Goal: Task Accomplishment & Management: Complete application form

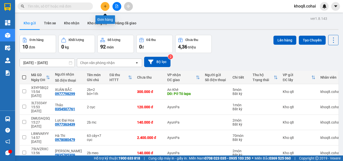
click at [104, 5] on icon "plus" at bounding box center [105, 7] width 4 height 4
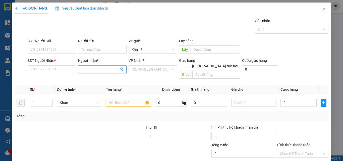
click at [96, 69] on input "Người nhận *" at bounding box center [99, 69] width 37 height 6
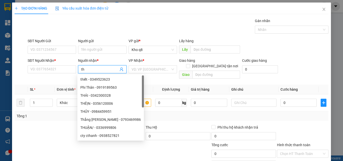
paste input "ạ"
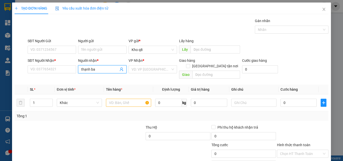
click at [85, 70] on input "thạnh ba" at bounding box center [99, 69] width 37 height 6
type input "thanh ba"
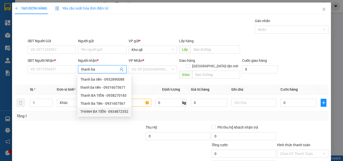
click at [111, 111] on div "THANH BA TIỀN - 0934872352" at bounding box center [104, 112] width 48 height 6
type input "0934872352"
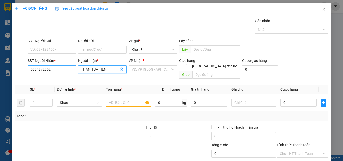
type input "THANH BA TIỀN"
click at [54, 69] on input "0934872352" at bounding box center [52, 69] width 48 height 8
type input "0934872352"
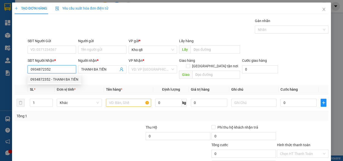
click at [60, 80] on div "0934872352 - THANH BA TIỀN" at bounding box center [54, 79] width 48 height 6
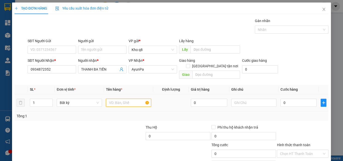
click at [118, 99] on input "text" at bounding box center [128, 103] width 45 height 8
type input "1th"
click at [285, 99] on input "0" at bounding box center [298, 103] width 36 height 8
type input "5"
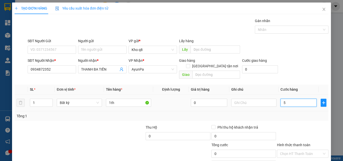
type input "5"
type input "50"
type input "50.000"
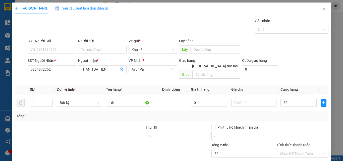
type input "50.000"
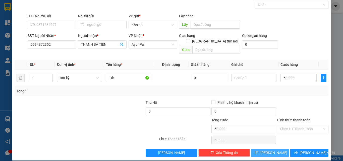
click at [267, 150] on span "[PERSON_NAME]" at bounding box center [273, 153] width 27 height 6
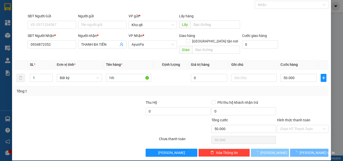
scroll to position [0, 0]
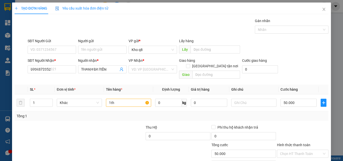
type input "0"
click at [86, 70] on input "Người nhận *" at bounding box center [99, 69] width 37 height 6
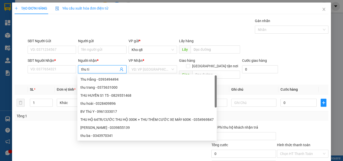
paste input "ê"
paste input "ến"
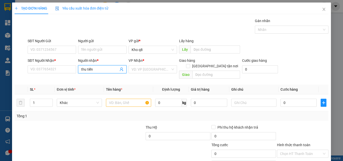
paste input "đ"
paste input "ạt"
type input "thu tiến đạt"
click at [115, 78] on div "Thu Tiến Đạt - 0987155666" at bounding box center [101, 79] width 42 height 6
type input "0987155666"
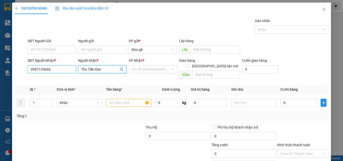
type input "Thu Tiến Đạt"
click at [57, 70] on input "0987155666" at bounding box center [52, 69] width 48 height 8
type input "0987155666"
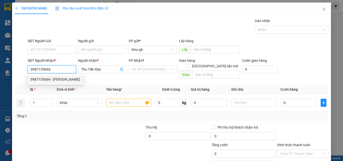
click at [54, 80] on div "0987155666 - [PERSON_NAME]" at bounding box center [54, 79] width 49 height 6
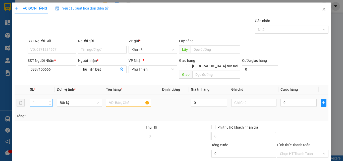
click at [38, 99] on input "1" at bounding box center [41, 103] width 22 height 8
type input "2"
click at [111, 99] on input "text" at bounding box center [128, 103] width 45 height 8
type input "2th"
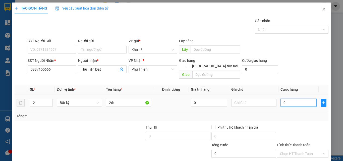
click at [288, 100] on input "0" at bounding box center [298, 103] width 36 height 8
type input "1"
type input "12"
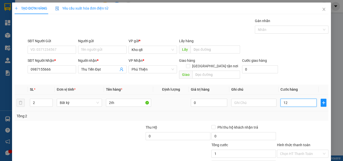
type input "12"
type input "120"
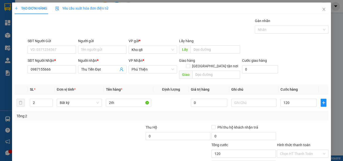
type input "120.000"
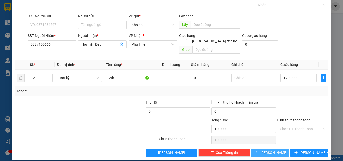
click at [273, 148] on button "[PERSON_NAME]" at bounding box center [269, 152] width 38 height 8
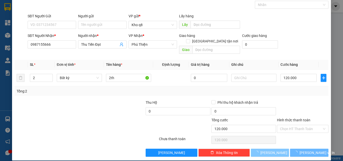
type input "1"
type input "0"
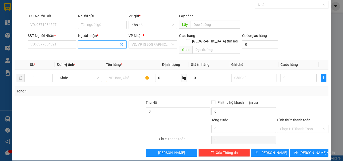
click at [100, 42] on input "Người nhận *" at bounding box center [99, 45] width 37 height 6
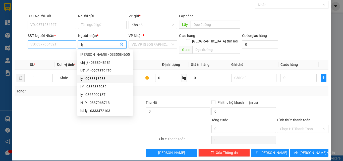
type input "ly"
click at [35, 44] on input "SĐT Người Nhận *" at bounding box center [52, 44] width 48 height 8
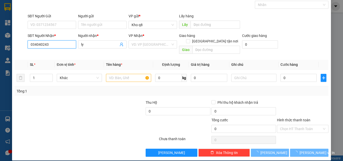
type input "0348040243"
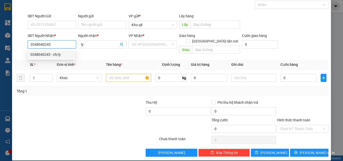
click at [59, 54] on div "0348040243 - chị ly" at bounding box center [51, 55] width 42 height 6
type input "chị [PERSON_NAME]"
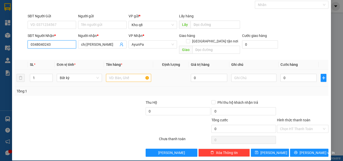
type input "0348040243"
click at [111, 74] on input "text" at bounding box center [128, 78] width 45 height 8
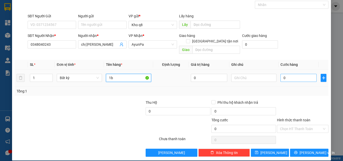
type input "1b"
click at [295, 74] on input "0" at bounding box center [298, 78] width 36 height 8
type input "8"
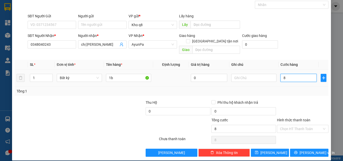
type input "80"
type input "80.000"
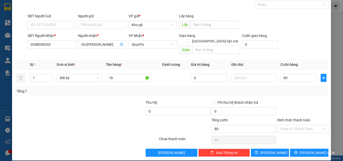
type input "80.000"
click at [266, 148] on button "[PERSON_NAME]" at bounding box center [269, 152] width 38 height 8
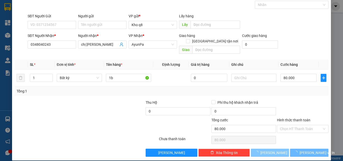
type input "0"
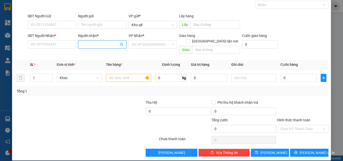
click at [95, 44] on input "Người nhận *" at bounding box center [99, 45] width 37 height 6
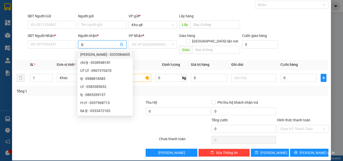
type input "ly"
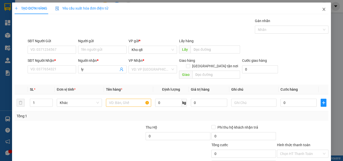
click at [321, 8] on icon "close" at bounding box center [323, 9] width 4 height 4
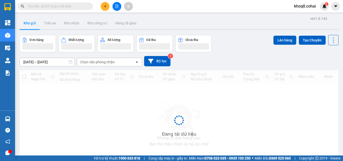
click at [50, 5] on input "text" at bounding box center [57, 7] width 59 height 6
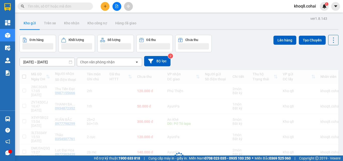
click at [50, 5] on input "text" at bounding box center [57, 7] width 59 height 6
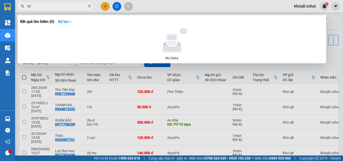
paste input "à"
click at [54, 7] on input "hfà thi" at bounding box center [57, 7] width 59 height 6
click at [29, 8] on input "hfà thi" at bounding box center [57, 7] width 59 height 6
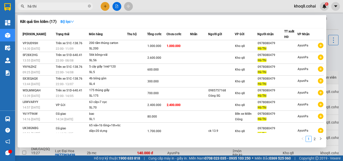
click at [55, 4] on input "hà thi" at bounding box center [57, 7] width 59 height 6
type input "hà thi"
click at [332, 58] on div at bounding box center [171, 80] width 343 height 161
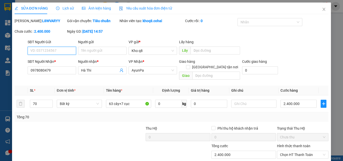
type input "0978080479"
type input "Hà Thi"
type input "2.400.000"
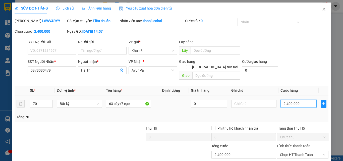
drag, startPoint x: 284, startPoint y: 96, endPoint x: 279, endPoint y: 112, distance: 17.4
click at [284, 100] on input "2.400.000" at bounding box center [298, 104] width 36 height 8
type input "2"
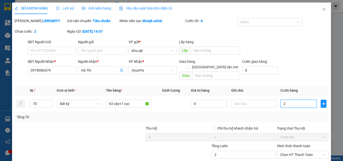
type input "22"
type input "220"
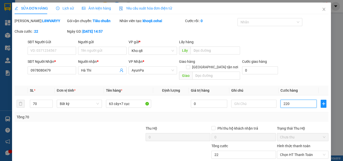
type input "220"
type input "2.200"
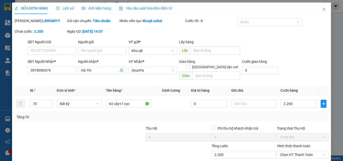
type input "2.200.000"
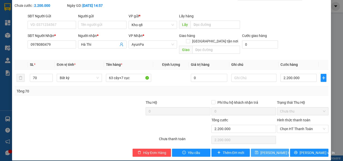
click at [270, 150] on span "Lưu thay đổi" at bounding box center [280, 153] width 40 height 6
